Goal: Task Accomplishment & Management: Complete application form

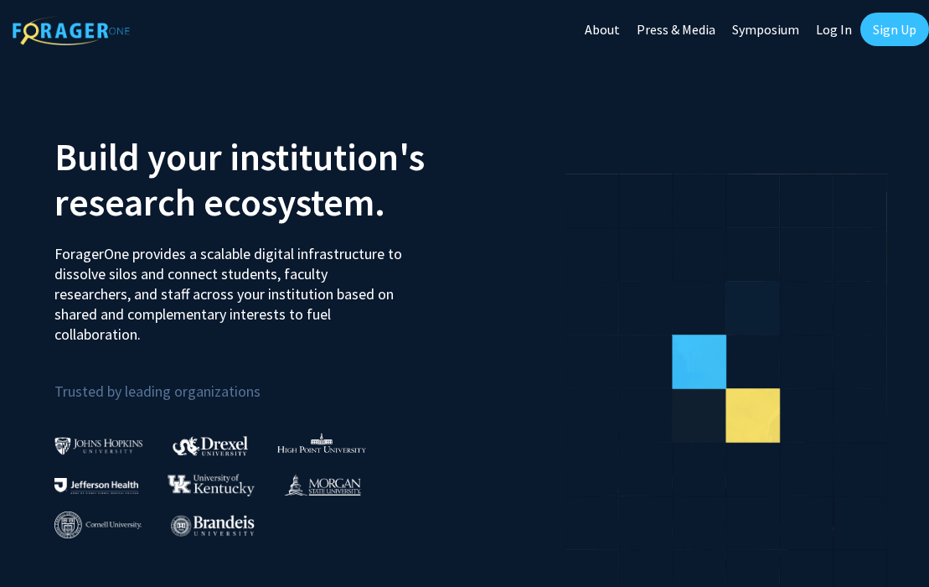
click at [83, 443] on img at bounding box center [98, 446] width 89 height 18
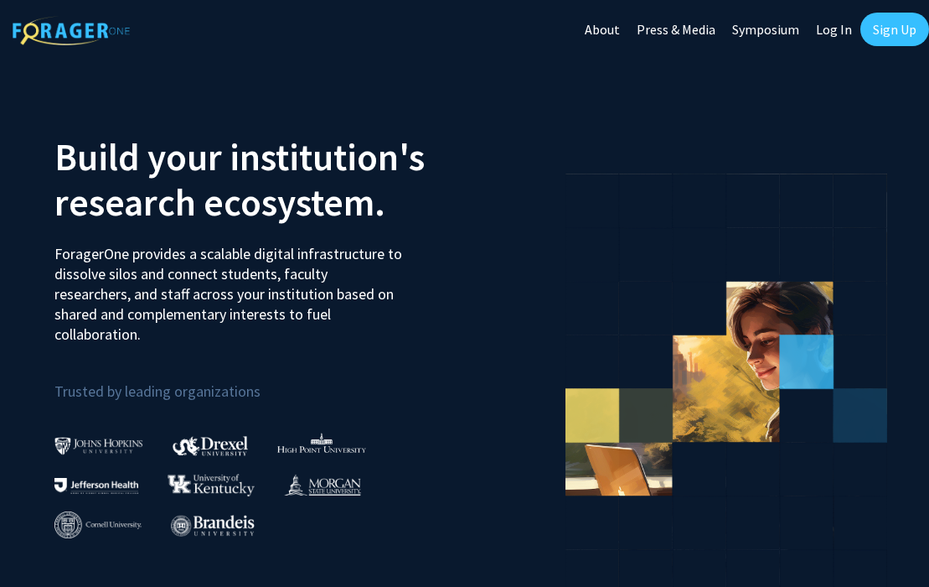
click at [72, 432] on div at bounding box center [113, 436] width 118 height 39
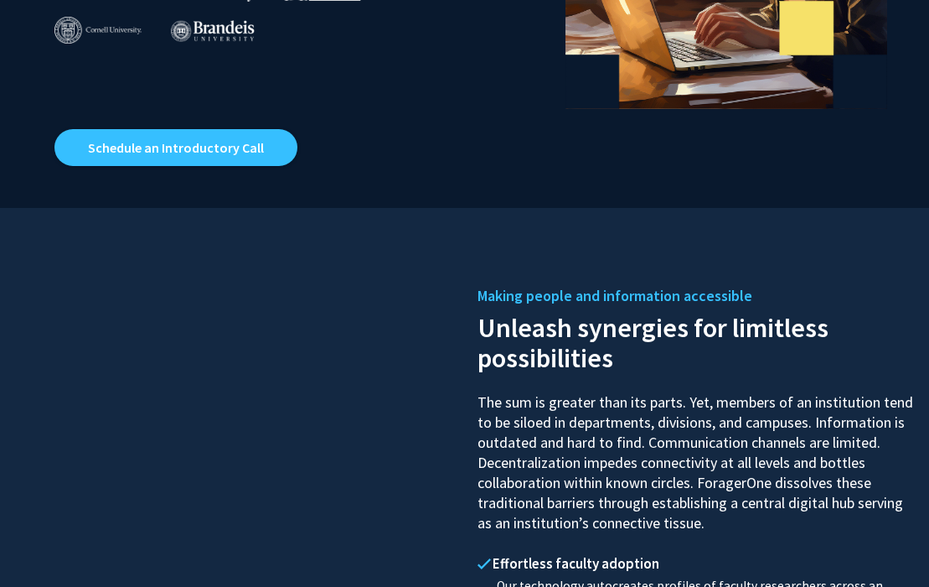
scroll to position [530, 0]
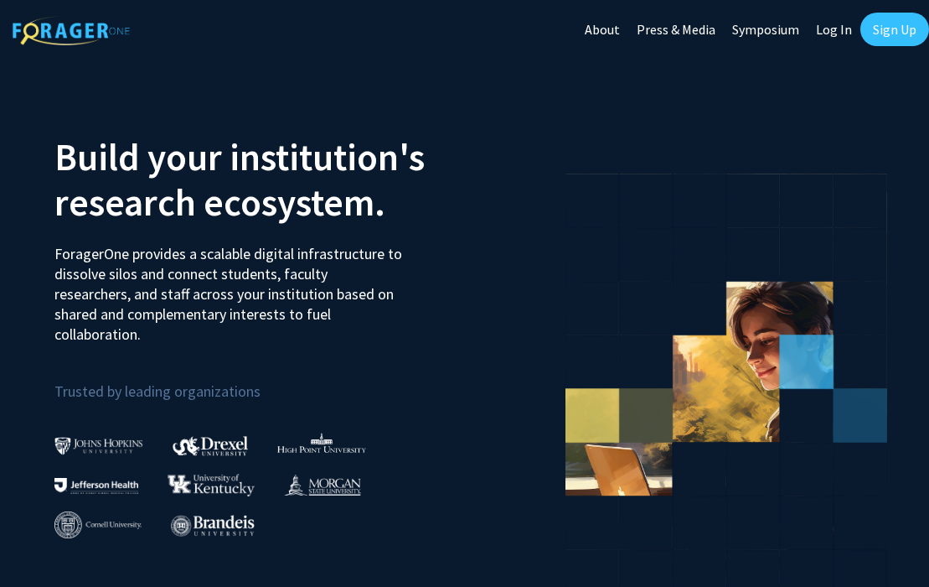
click at [830, 30] on link "Log In" at bounding box center [834, 29] width 53 height 59
select select
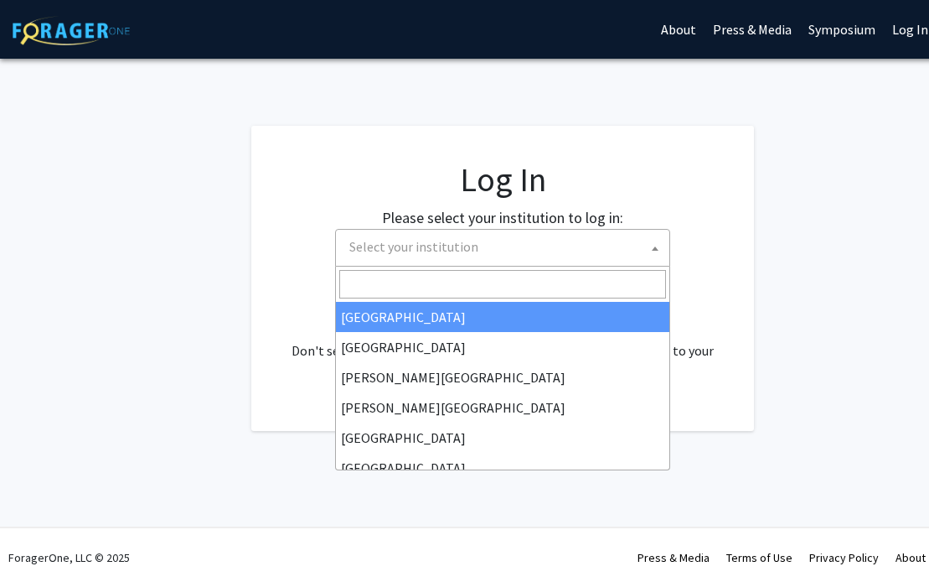
click at [519, 247] on span "Select your institution" at bounding box center [506, 247] width 327 height 34
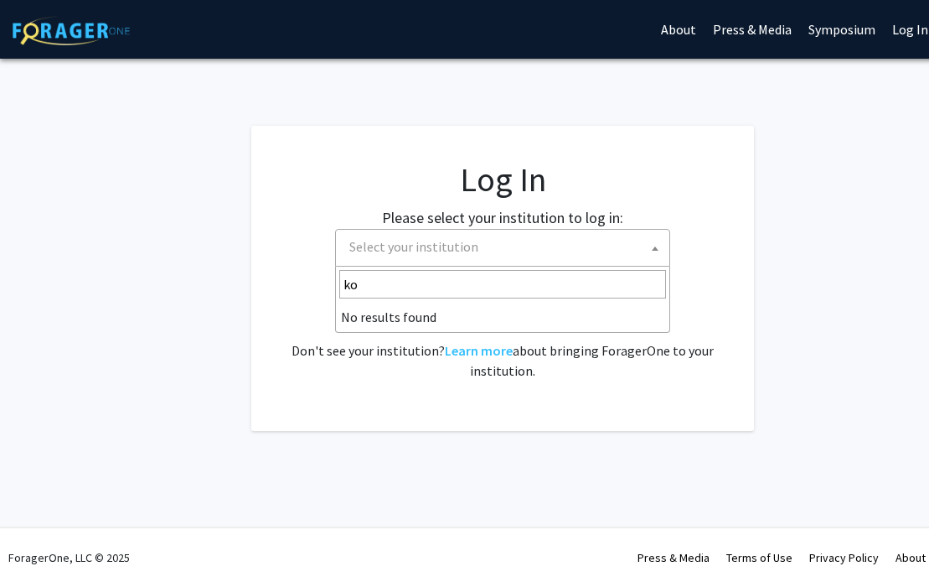
type input "k"
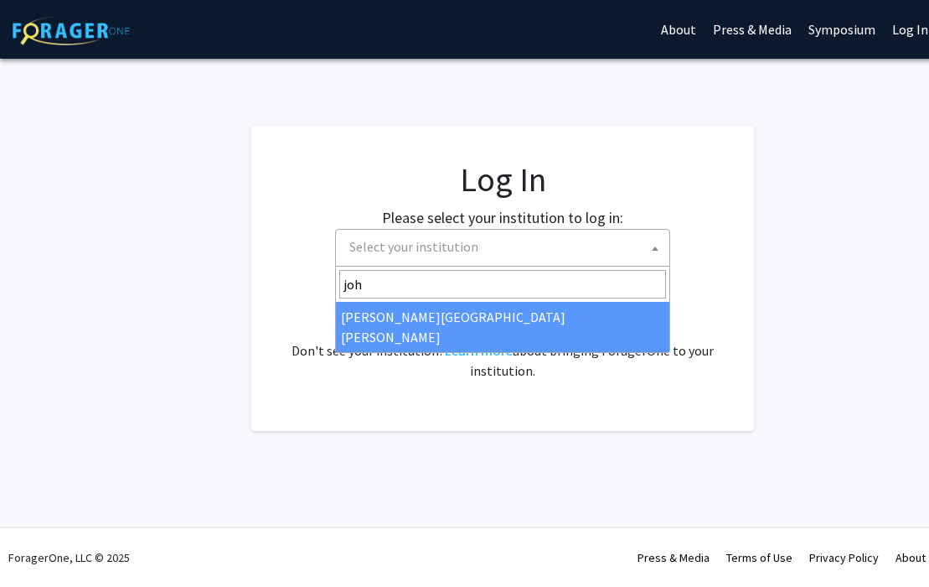
type input "john"
select select "1"
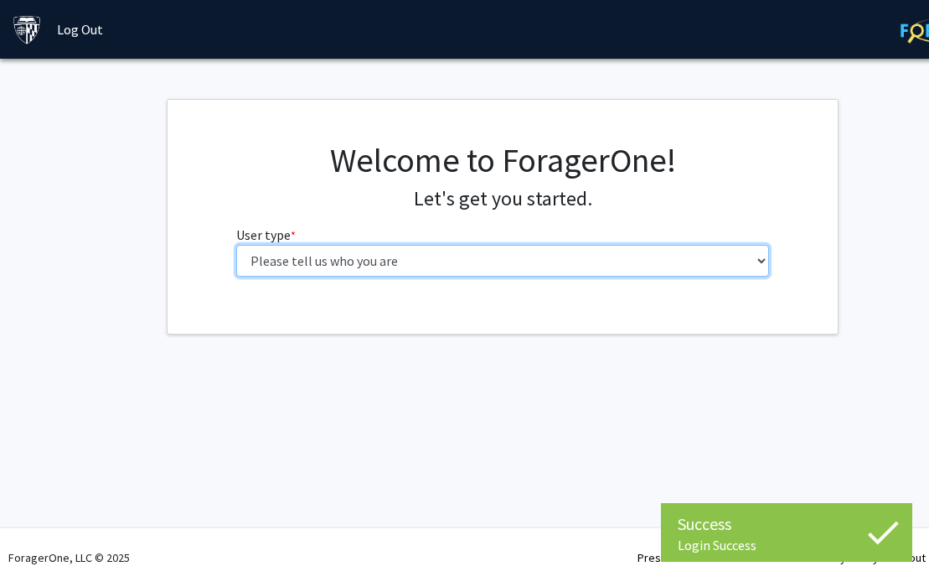
click at [549, 257] on select "Please tell us who you are Undergraduate Student Master's Student Doctoral Cand…" at bounding box center [503, 261] width 534 height 32
select select "3: doc"
click at [236, 245] on select "Please tell us who you are Undergraduate Student Master's Student Doctoral Cand…" at bounding box center [503, 261] width 534 height 32
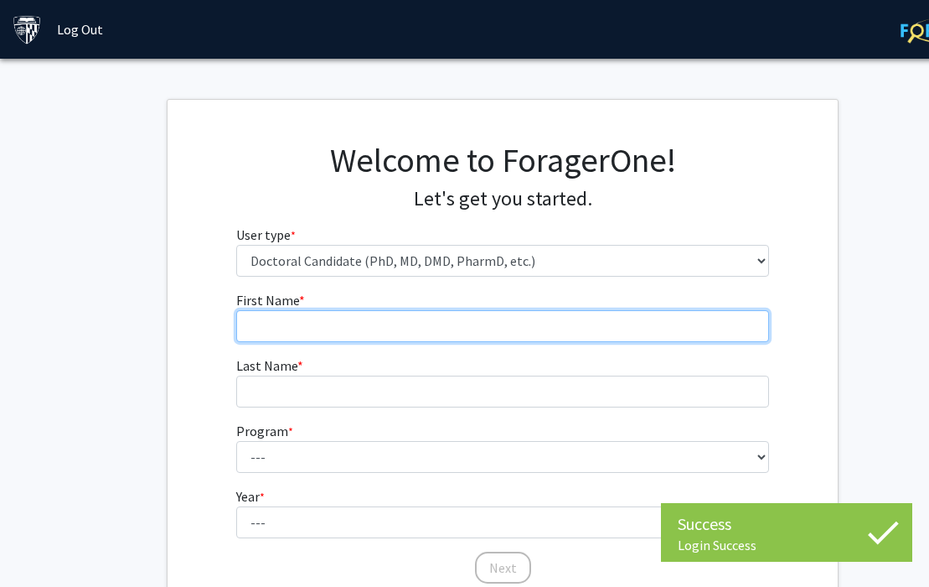
click at [531, 318] on input "First Name * required" at bounding box center [503, 326] width 534 height 32
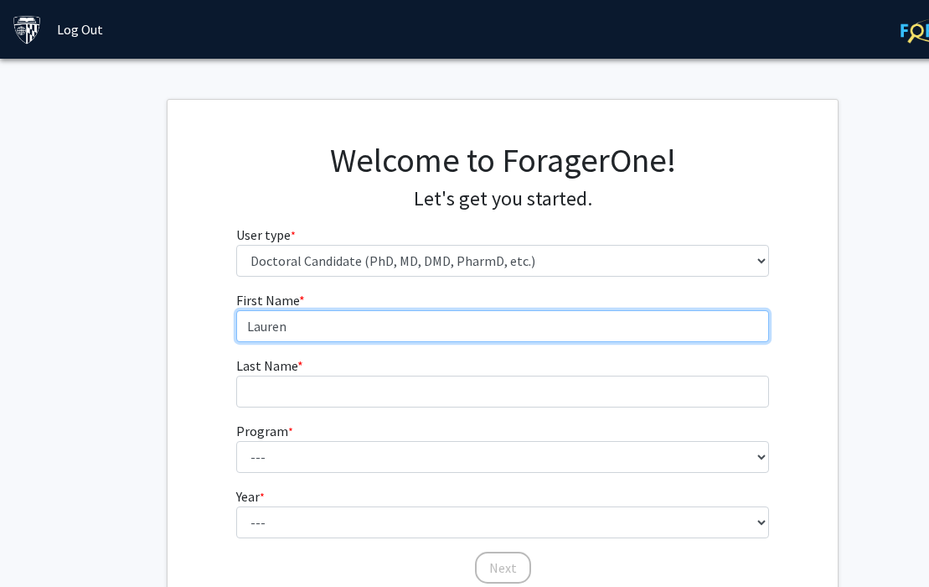
type input "Lauren"
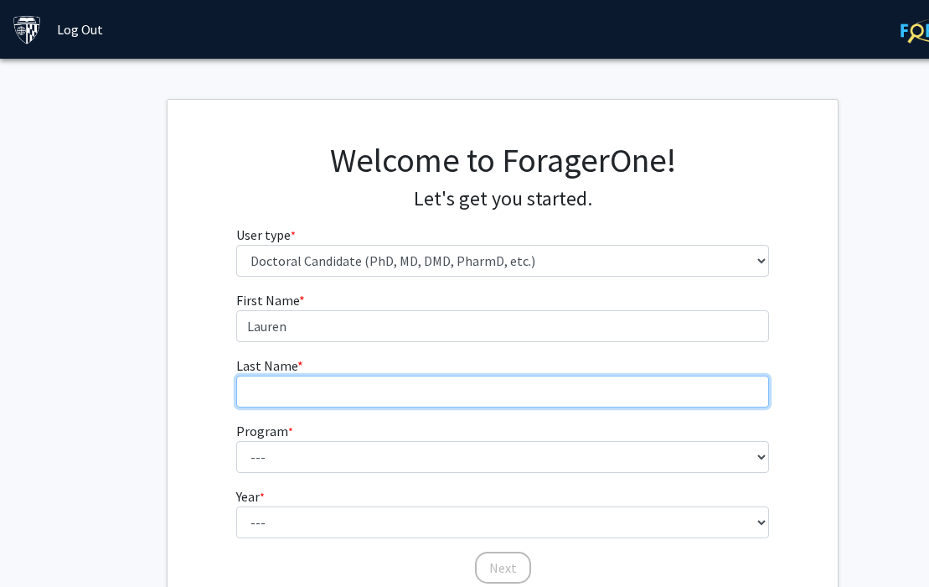
click at [272, 394] on input "Last Name * required" at bounding box center [503, 391] width 534 height 32
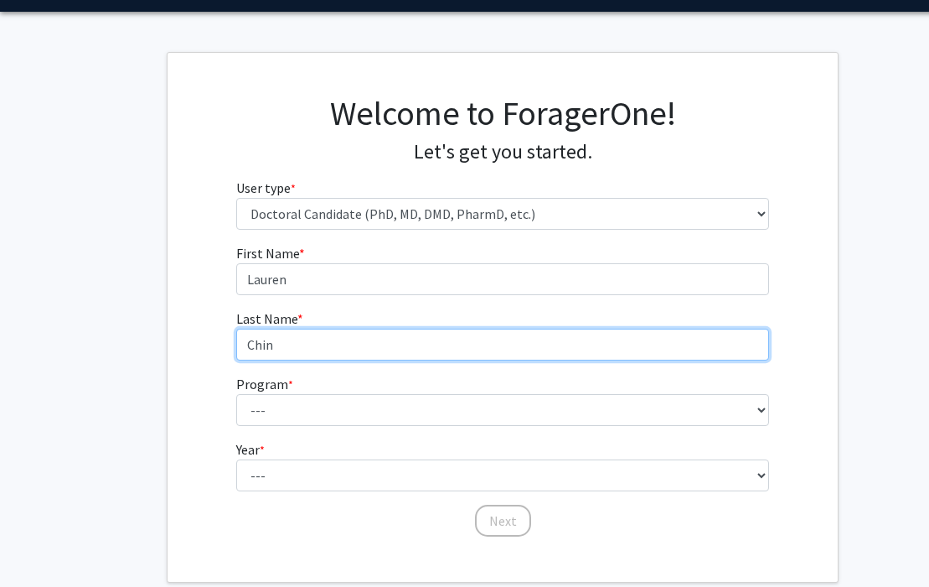
type input "Chin"
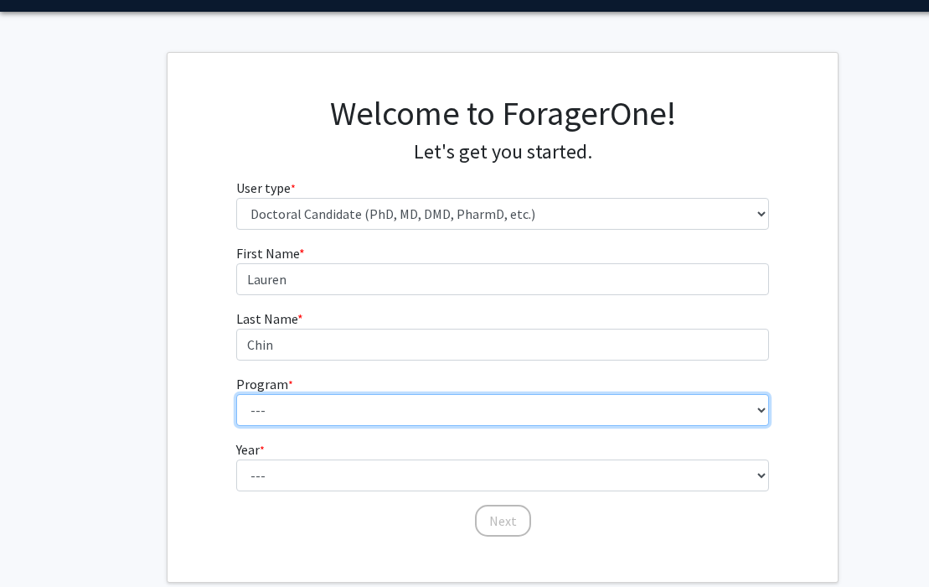
click at [251, 415] on select "--- Adult-Gerontological Acute Care Nurse Practitioner Adult-Gerontological Cri…" at bounding box center [503, 410] width 534 height 32
select select "22: 25"
click at [236, 394] on select "--- Adult-Gerontological Acute Care Nurse Practitioner Adult-Gerontological Cri…" at bounding box center [503, 410] width 534 height 32
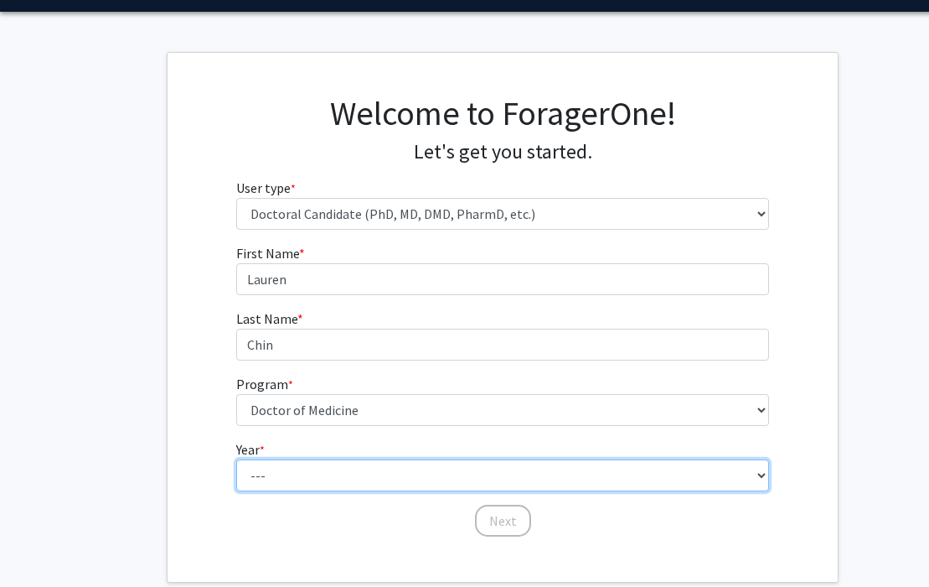
click at [295, 462] on select "--- First Year Second Year Third Year Fourth Year Fifth Year Sixth Year Seventh…" at bounding box center [503, 475] width 534 height 32
click at [469, 481] on select "--- First Year Second Year Third Year Fourth Year Fifth Year Sixth Year Seventh…" at bounding box center [503, 475] width 534 height 32
click at [236, 459] on select "--- First Year Second Year Third Year Fourth Year Fifth Year Sixth Year Seventh…" at bounding box center [503, 475] width 534 height 32
click at [444, 476] on select "--- First Year Second Year Third Year Fourth Year Fifth Year Sixth Year Seventh…" at bounding box center [503, 475] width 534 height 32
click at [236, 459] on select "--- First Year Second Year Third Year Fourth Year Fifth Year Sixth Year Seventh…" at bounding box center [503, 475] width 534 height 32
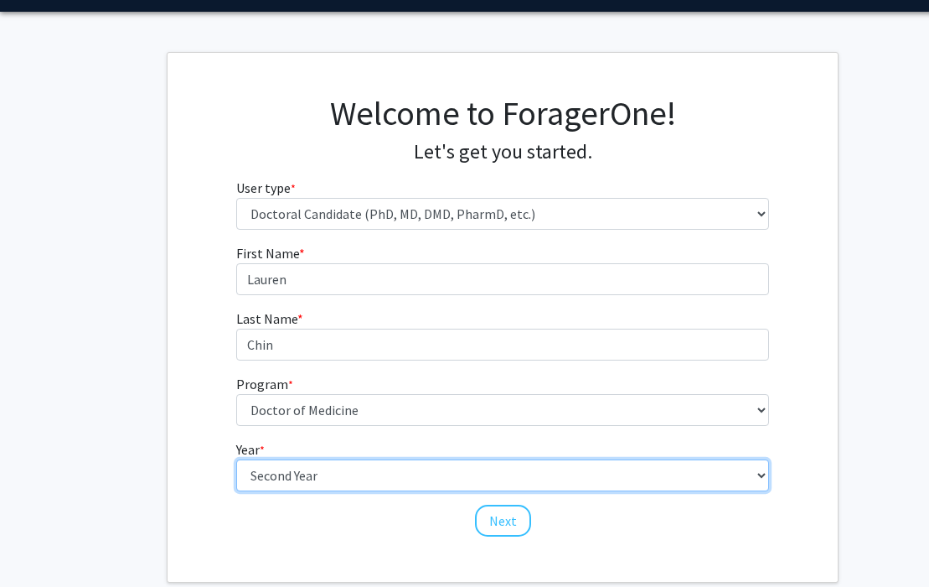
click at [436, 463] on select "--- First Year Second Year Third Year Fourth Year Fifth Year Sixth Year Seventh…" at bounding box center [503, 475] width 534 height 32
select select "1: first_year"
click at [236, 459] on select "--- First Year Second Year Third Year Fourth Year Fifth Year Sixth Year Seventh…" at bounding box center [503, 475] width 534 height 32
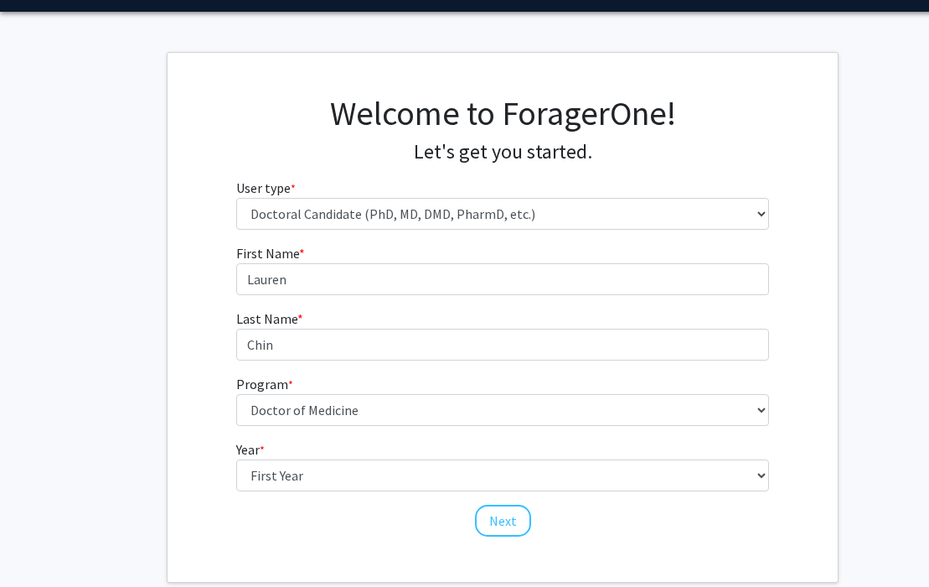
click at [515, 541] on div "Welcome to ForagerOne! Let's get you started. User type * required Please tell …" at bounding box center [503, 317] width 670 height 529
click at [510, 535] on button "Next" at bounding box center [503, 521] width 56 height 32
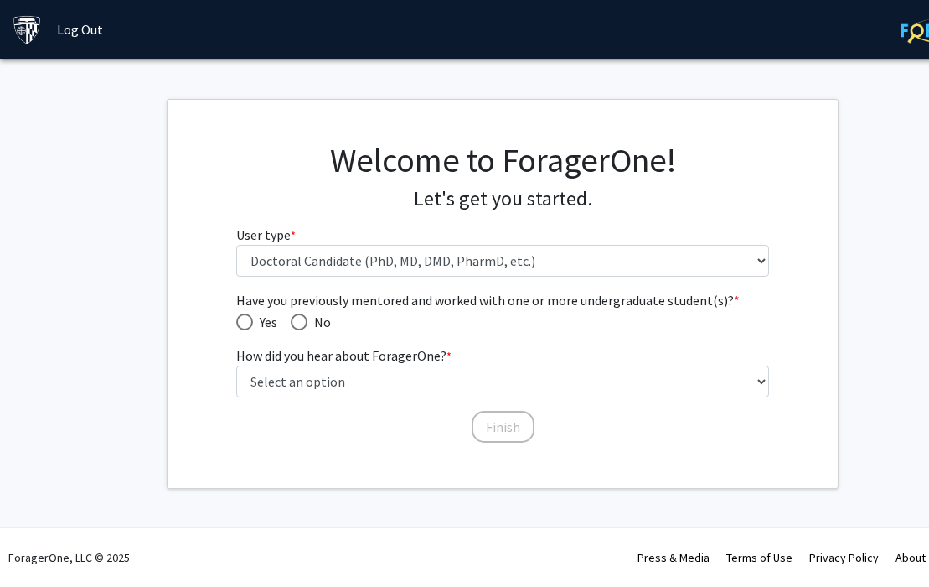
scroll to position [0, 0]
click at [307, 325] on span "Have you previously mentored and worked with one or more undergraduate student(…" at bounding box center [299, 321] width 17 height 17
click at [307, 325] on input "No" at bounding box center [299, 321] width 17 height 17
radio input "true"
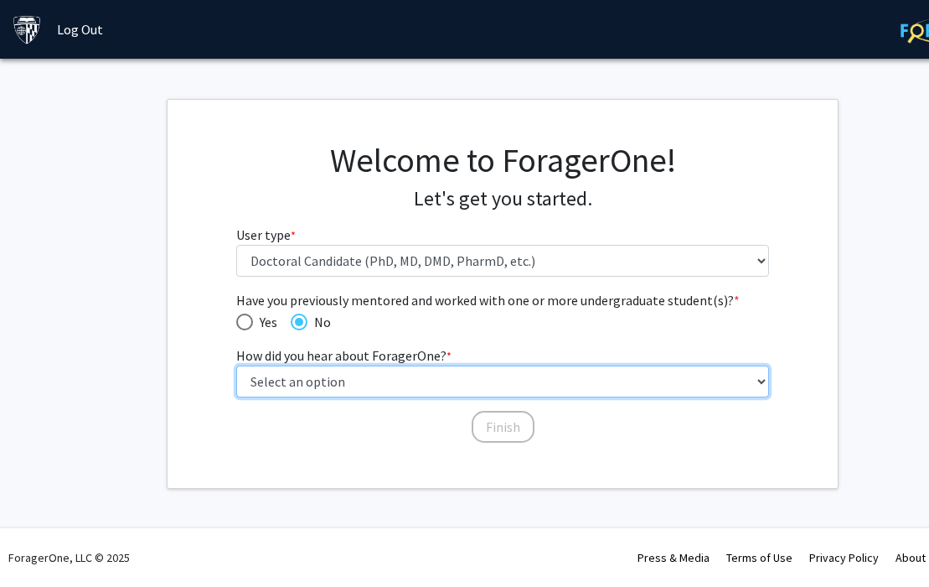
click at [300, 379] on select "Select an option Peer/student recommendation Faculty/staff recommendation Unive…" at bounding box center [503, 381] width 534 height 32
select select "2: faculty_recommendation"
click at [236, 365] on select "Select an option Peer/student recommendation Faculty/staff recommendation Unive…" at bounding box center [503, 381] width 534 height 32
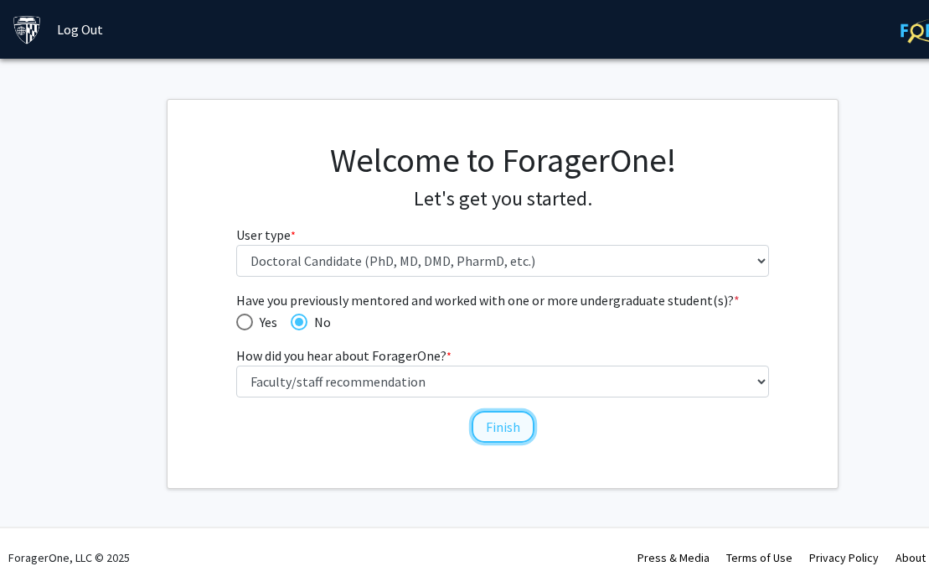
click at [497, 417] on button "Finish" at bounding box center [503, 427] width 63 height 32
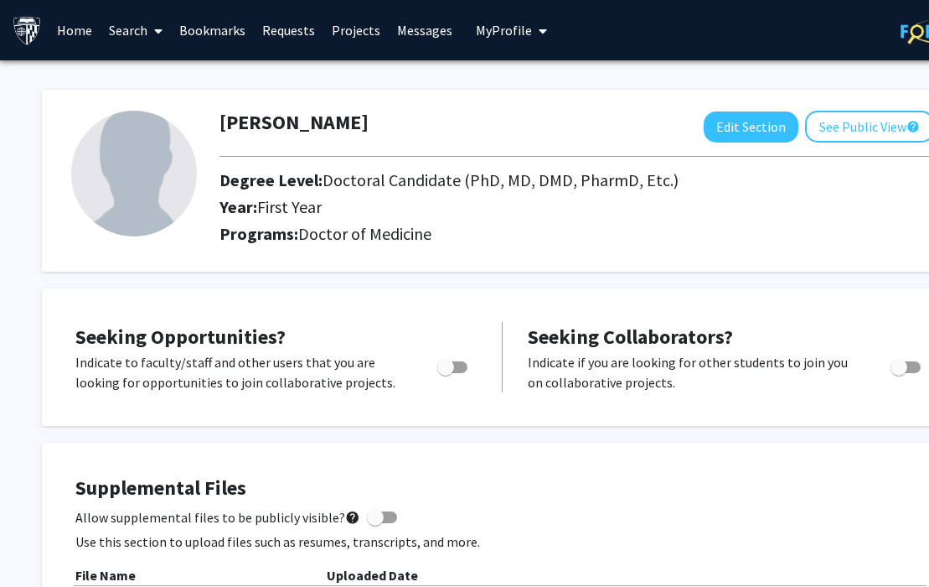
click at [170, 37] on link "Search" at bounding box center [136, 30] width 70 height 59
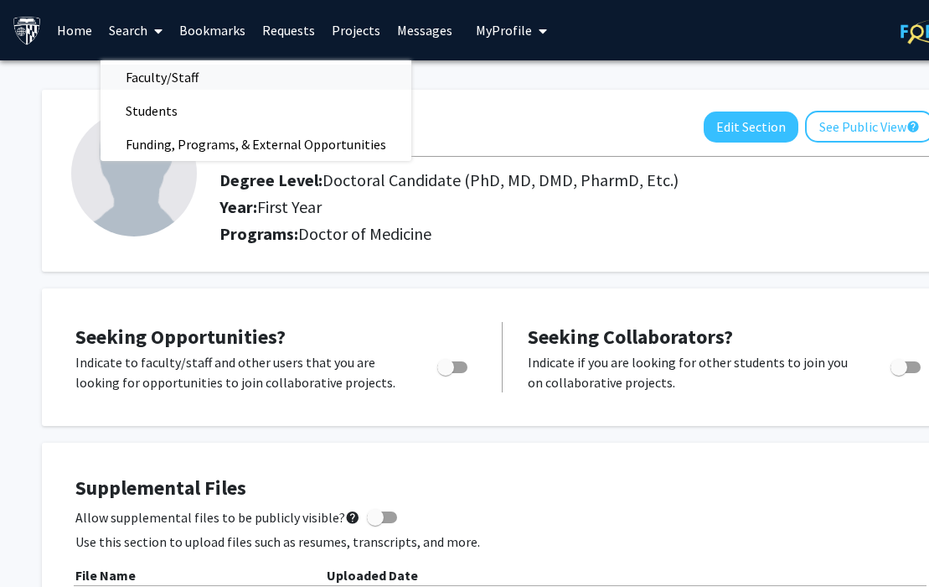
click at [145, 69] on span "Faculty/Staff" at bounding box center [162, 77] width 123 height 34
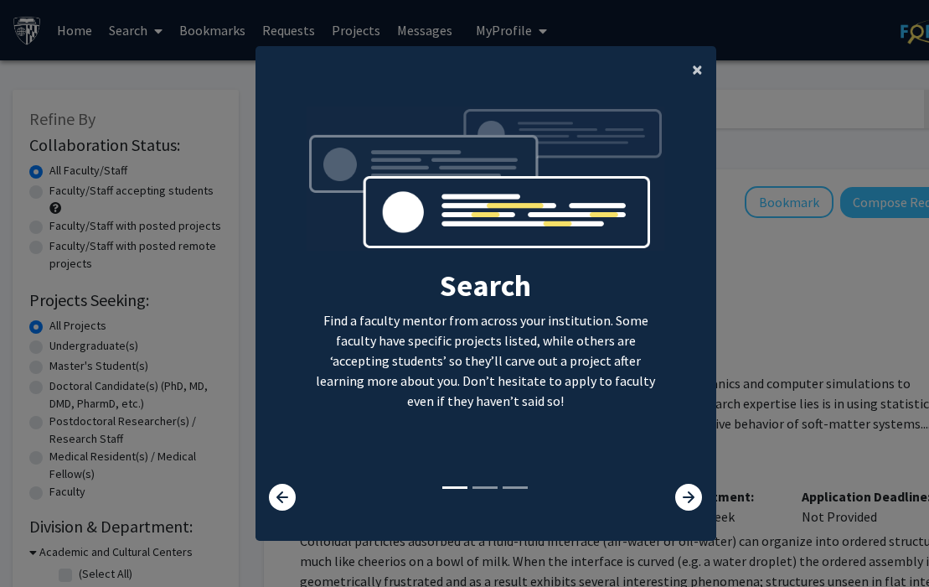
click at [692, 75] on span "×" at bounding box center [697, 69] width 11 height 26
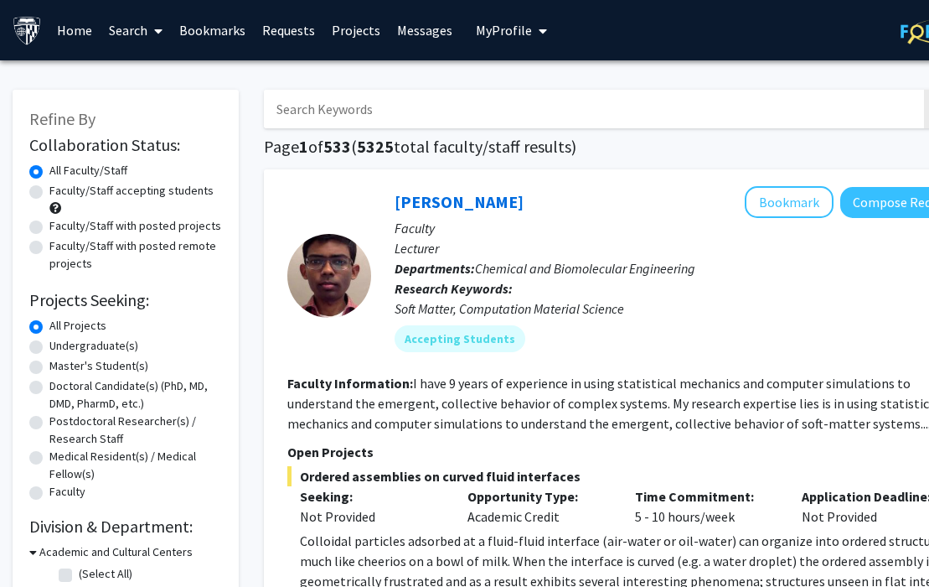
click at [563, 120] on input "Search Keywords" at bounding box center [593, 109] width 658 height 39
click at [610, 233] on p "Faculty" at bounding box center [682, 228] width 575 height 20
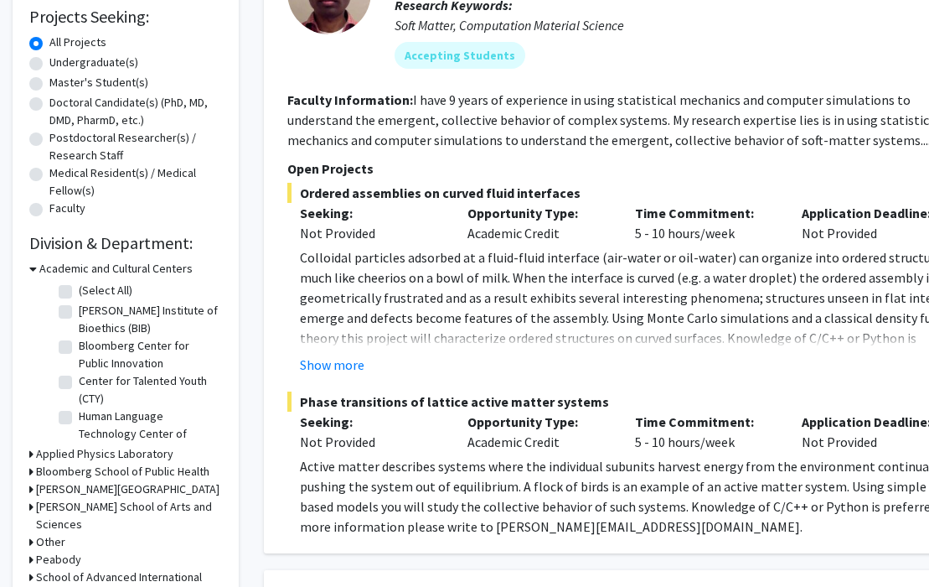
scroll to position [292, 0]
